Goal: Check status: Check status

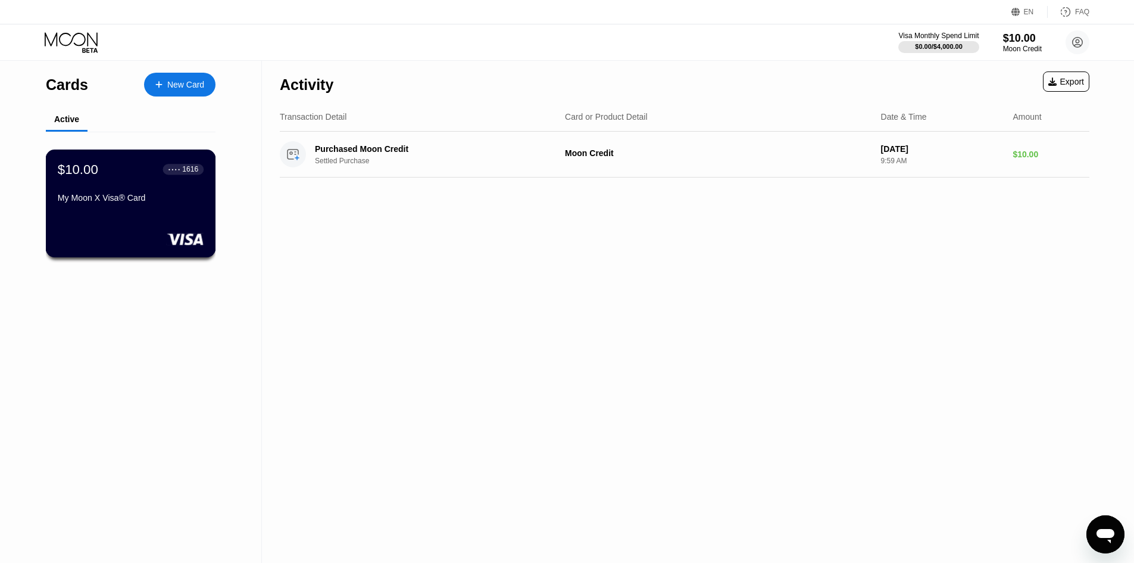
click at [80, 173] on div "$10.00" at bounding box center [78, 168] width 40 height 15
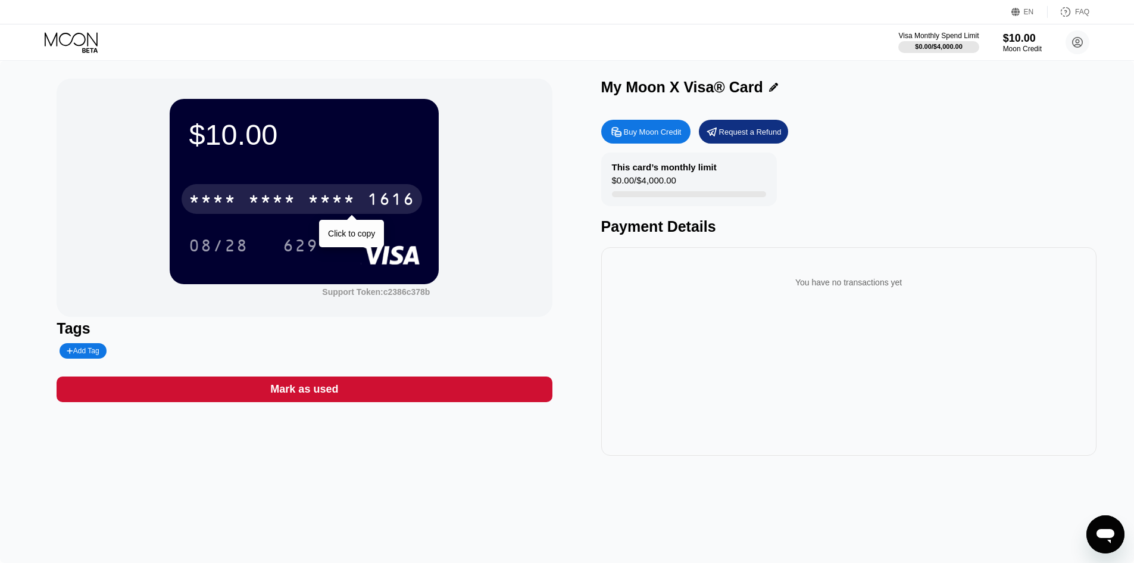
click at [270, 187] on div "* * * * * * * * * * * * 1616" at bounding box center [302, 199] width 240 height 30
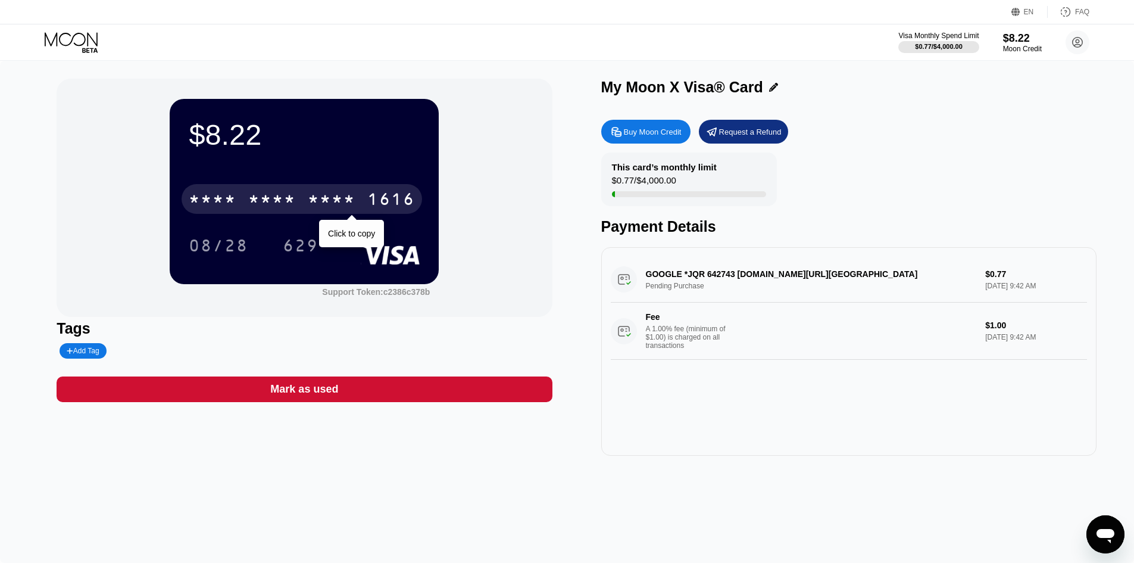
drag, startPoint x: 255, startPoint y: 204, endPoint x: 480, endPoint y: 340, distance: 262.8
click at [256, 206] on div "* * * *" at bounding box center [272, 200] width 48 height 19
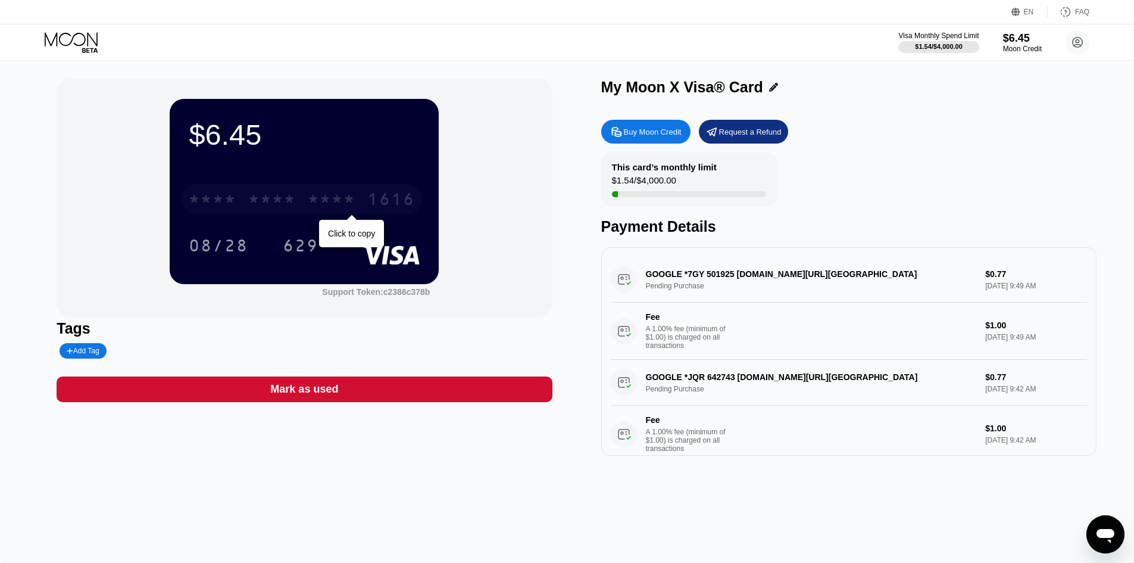
click at [273, 214] on div "* * * * * * * * * * * * 1616" at bounding box center [302, 199] width 240 height 30
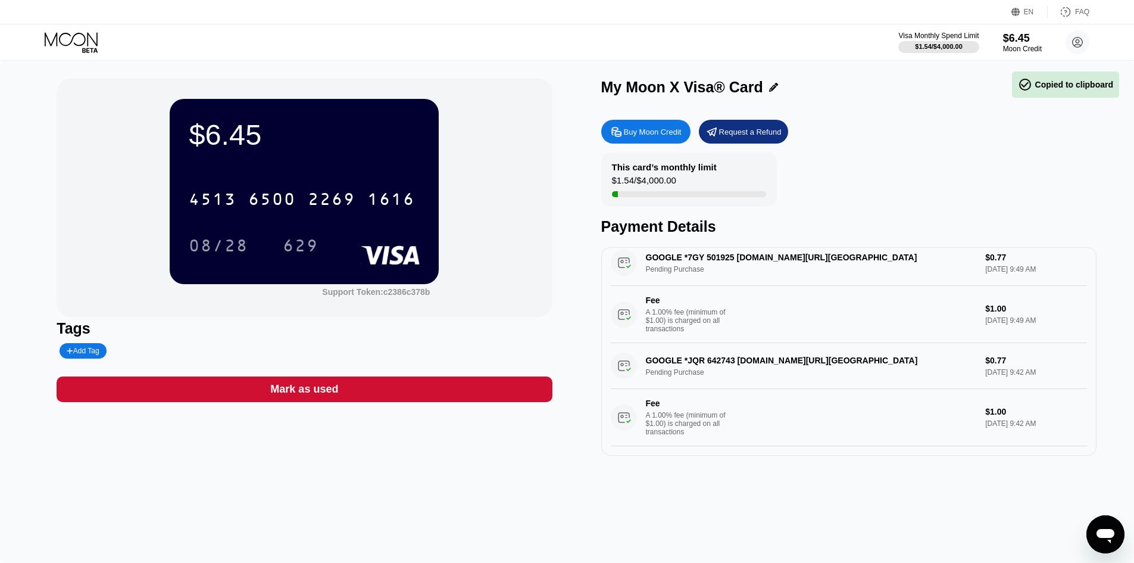
scroll to position [36, 0]
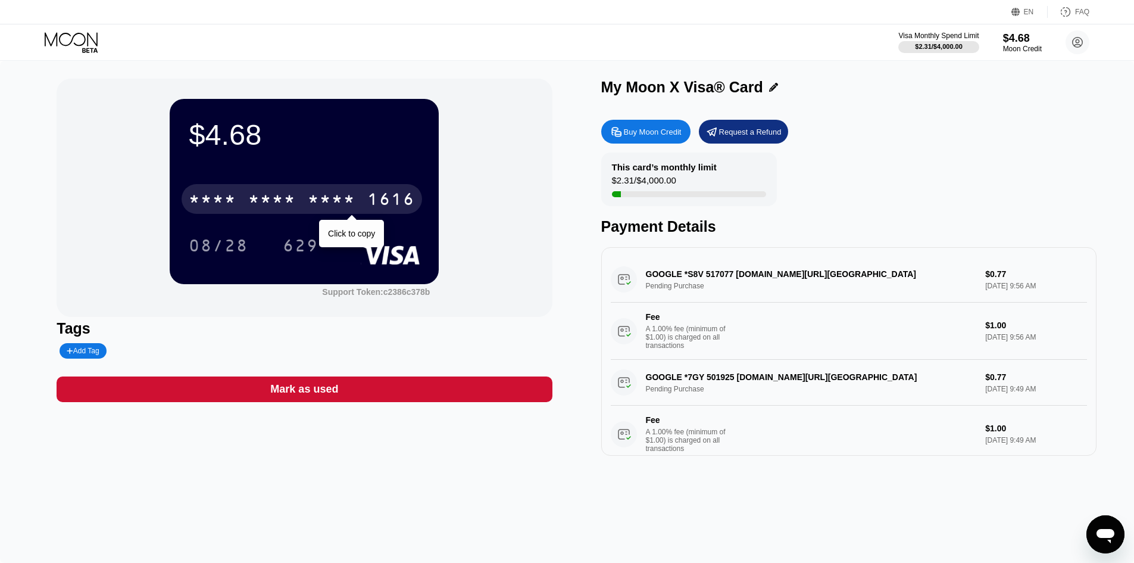
click at [227, 192] on div "* * * * * * * * * * * * 1616" at bounding box center [302, 199] width 240 height 30
click at [255, 203] on div "* * * *" at bounding box center [272, 200] width 48 height 19
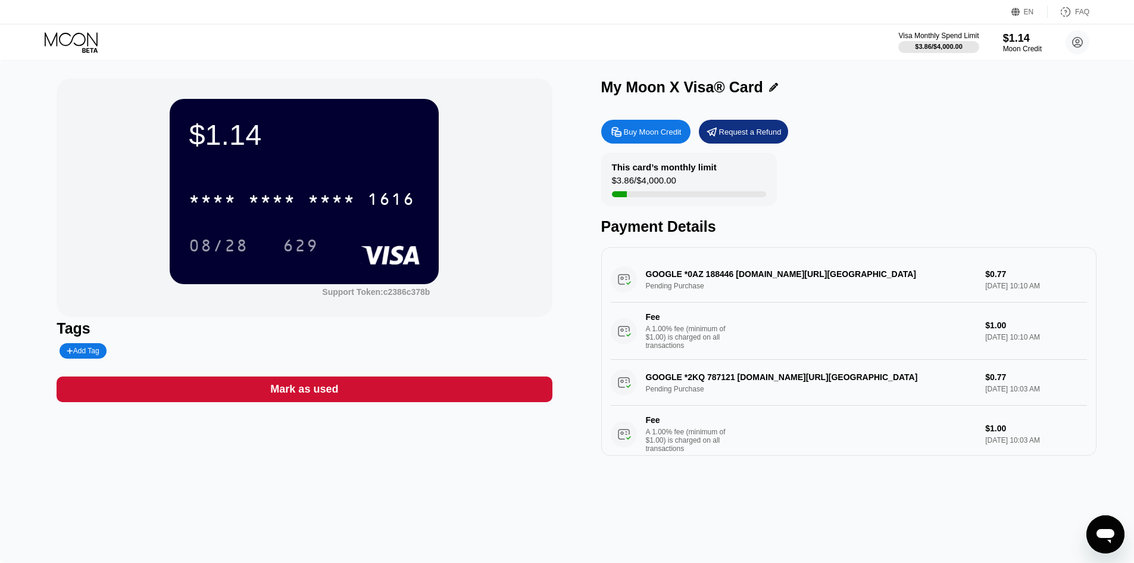
click at [278, 215] on div "* * * * * * * * * * * * 1616" at bounding box center [304, 195] width 231 height 40
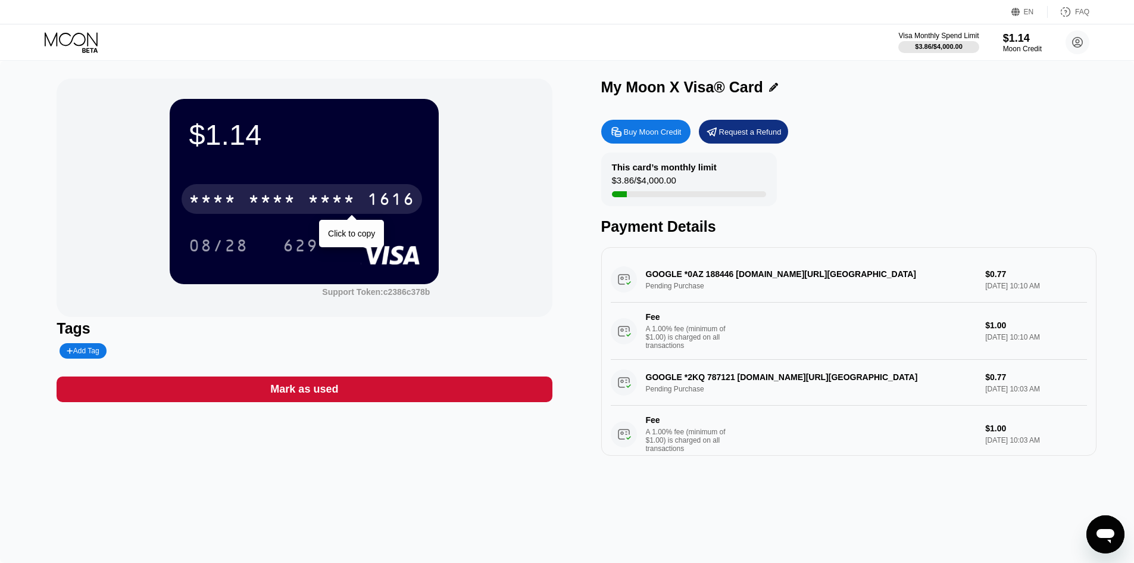
click at [290, 210] on div "* * * *" at bounding box center [272, 200] width 48 height 19
